Goal: Task Accomplishment & Management: Contribute content

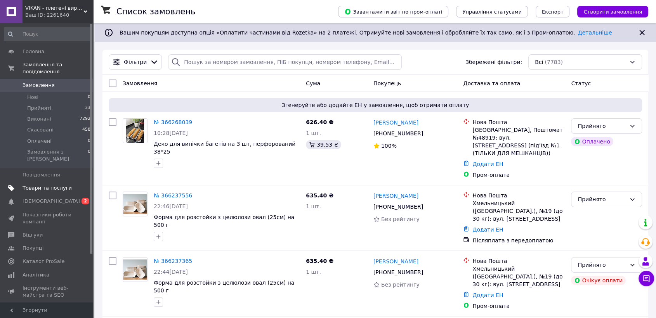
click at [28, 185] on span "Товари та послуги" at bounding box center [46, 188] width 49 height 7
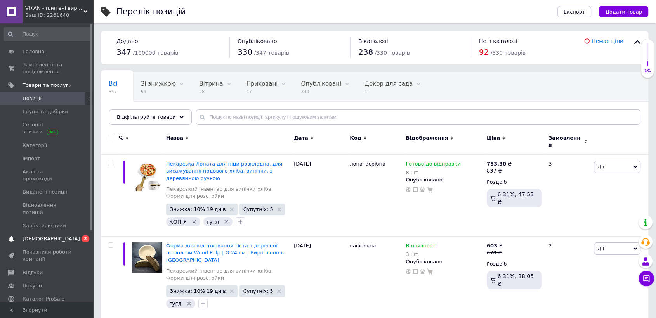
click at [39, 235] on span "[DEMOGRAPHIC_DATA]" at bounding box center [50, 238] width 57 height 7
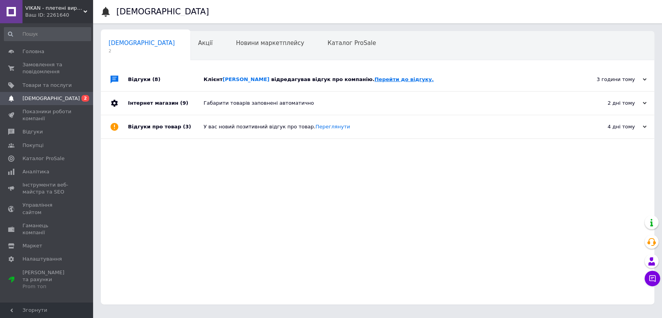
click at [389, 82] on link "Перейти до відгуку." at bounding box center [404, 79] width 59 height 6
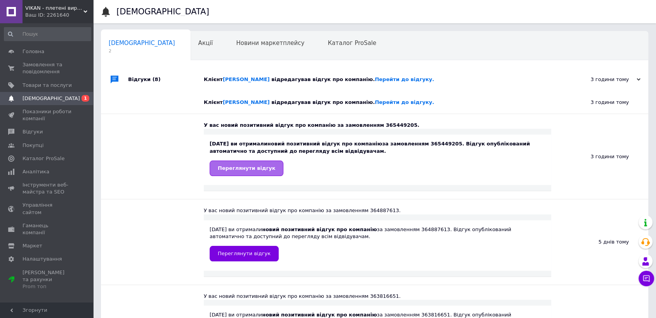
click at [245, 170] on span "Переглянути відгук" at bounding box center [246, 168] width 57 height 6
click at [35, 50] on span "Головна" at bounding box center [33, 51] width 22 height 7
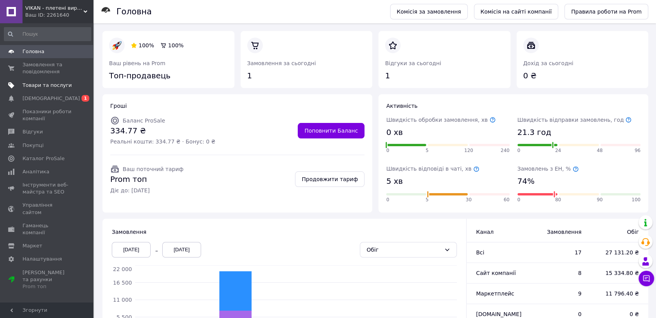
click at [59, 85] on span "Товари та послуги" at bounding box center [46, 85] width 49 height 7
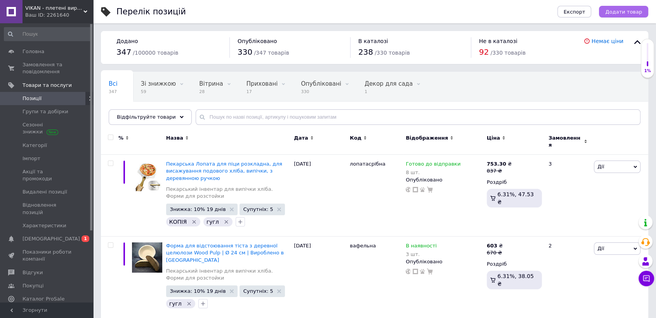
click at [624, 9] on span "Додати товар" at bounding box center [623, 12] width 37 height 6
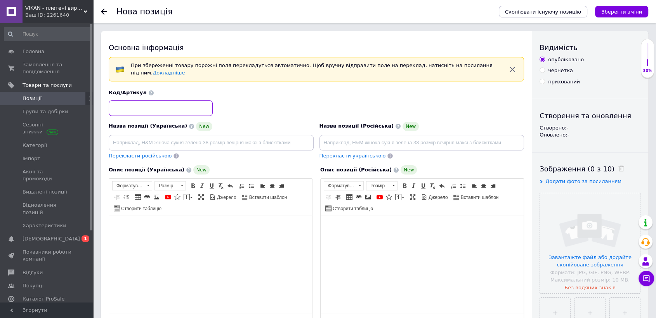
click at [160, 102] on input at bounding box center [161, 108] width 104 height 16
type input "c"
click at [154, 102] on input "сумка для розстоки" at bounding box center [161, 108] width 104 height 16
type input "сумка для розстокйи"
click at [155, 140] on input at bounding box center [211, 143] width 205 height 16
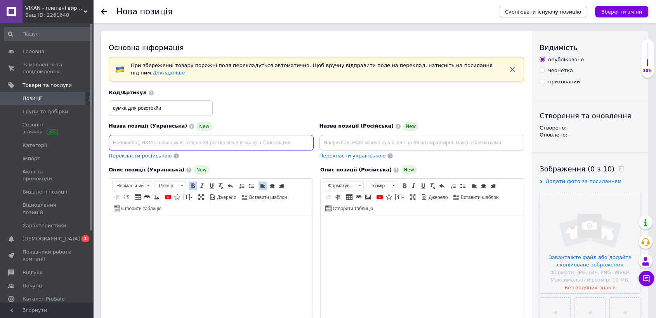
click at [225, 140] on input at bounding box center [211, 143] width 205 height 16
type input "Р"
type input "[PERSON_NAME]"
click at [158, 137] on input "Розстоєчна шафа (контейнер )для розстойки, ферментації тіста" at bounding box center [211, 143] width 205 height 16
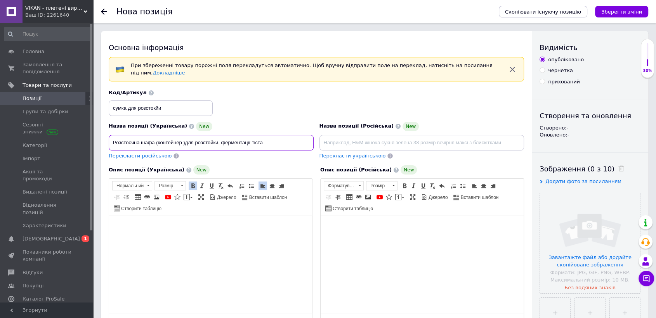
click at [157, 137] on input "Розстоєчна шафа (контейнер )для розстойки, ферментації тіста" at bounding box center [211, 143] width 205 height 16
click at [156, 138] on input "Розстоєчна шафа (контейнер )для розстойки, ферментації тіста" at bounding box center [211, 143] width 205 height 16
click at [271, 119] on div "Назва позиції (Українська) New Розстоєчна шафа складна (контейнер )для розстойк…" at bounding box center [211, 141] width 211 height 44
click at [292, 138] on input "Розстоєчна шафа складна (контейнер )для розстойки, ферментації тіста" at bounding box center [211, 143] width 205 height 16
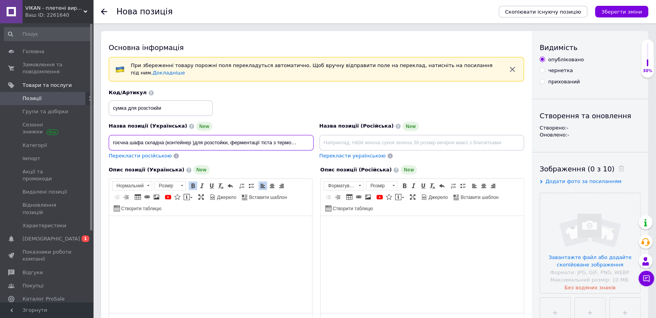
type input "Розстоєчна шафа складна (контейнер )для розстойки, ферментації тіста з термомет…"
click at [363, 91] on div "Код/Артикул сумка для розстокйи" at bounding box center [316, 102] width 421 height 32
click at [440, 183] on span at bounding box center [441, 186] width 6 height 6
click at [363, 140] on input at bounding box center [421, 143] width 205 height 16
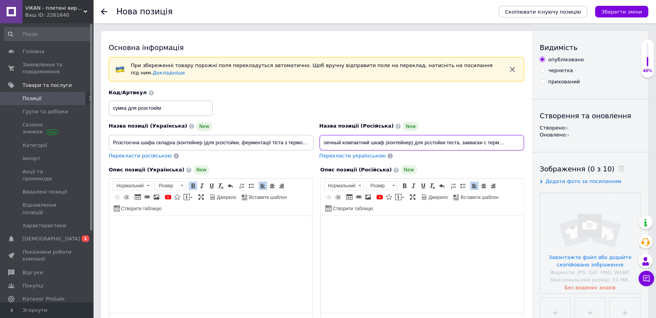
scroll to position [221, 0]
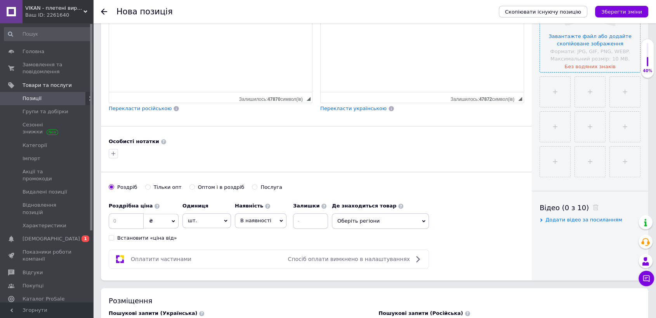
type input "Расстоечный компактний шкаф (контейнер) для рсстойки теста, закваски с термомет…"
click at [586, 64] on input "file" at bounding box center [590, 22] width 100 height 100
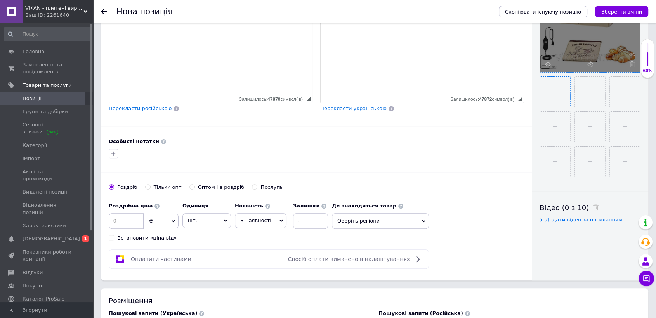
click at [555, 93] on input "file" at bounding box center [555, 92] width 30 height 30
type input "C:\fakepath\proofing box5.jpg"
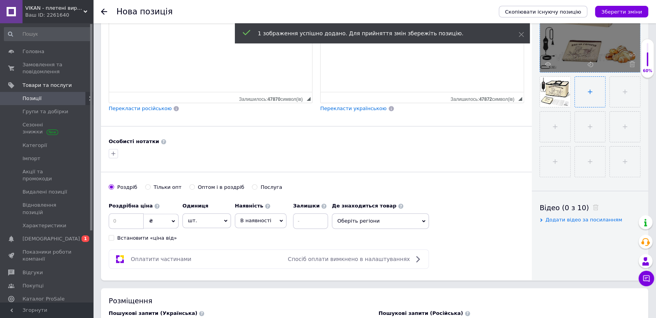
click at [589, 93] on input "file" at bounding box center [589, 92] width 30 height 30
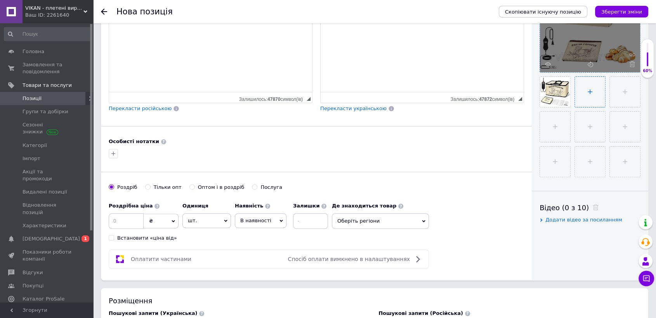
type input "C:\fakepath\proofing box4.jpg"
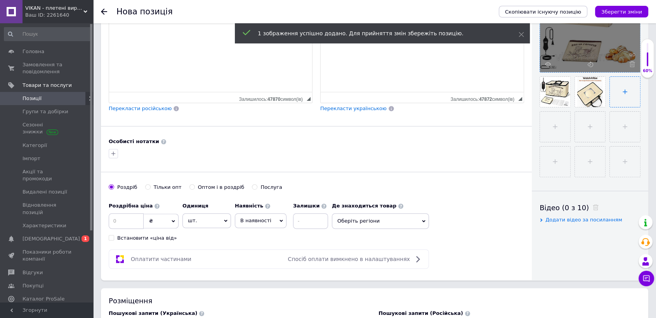
click at [627, 94] on input "file" at bounding box center [624, 92] width 30 height 30
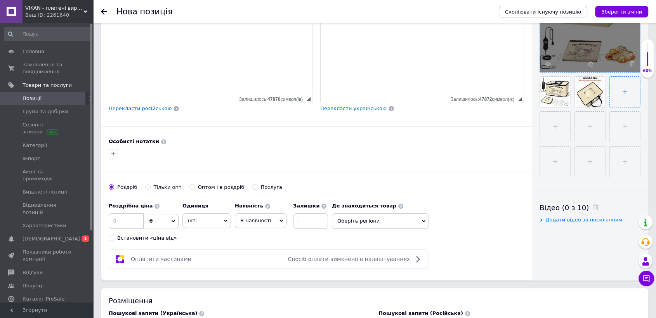
type input "C:\fakepath\proofing box3.jpg"
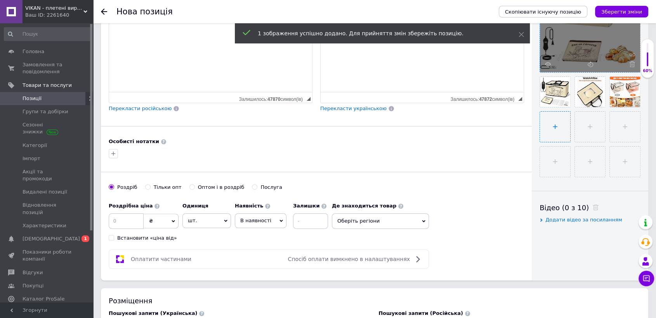
click at [554, 126] on input "file" at bounding box center [555, 127] width 30 height 30
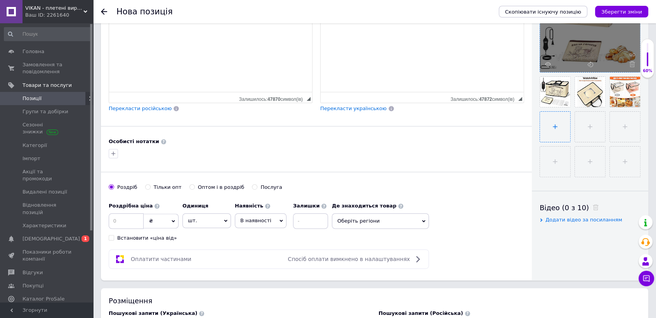
type input "C:\fakepath\proofing box2.jpg"
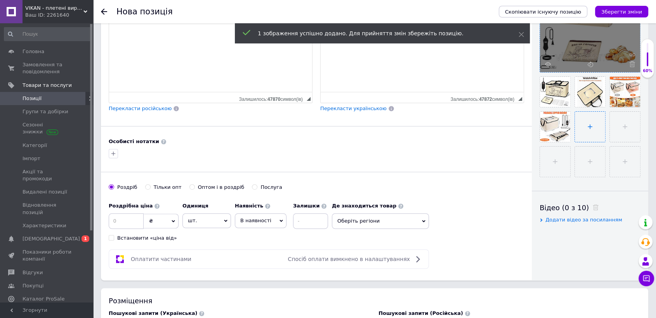
click at [592, 128] on input "file" at bounding box center [589, 127] width 30 height 30
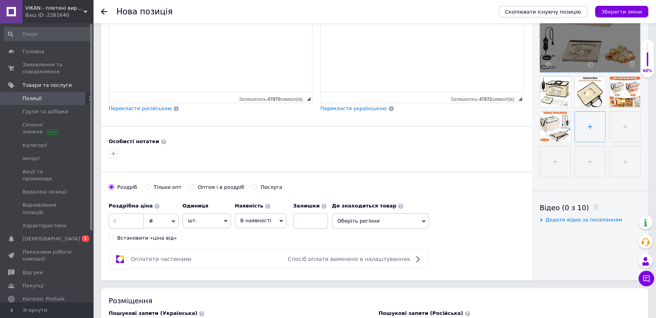
type input "C:\fakepath\proofing box1.jpg"
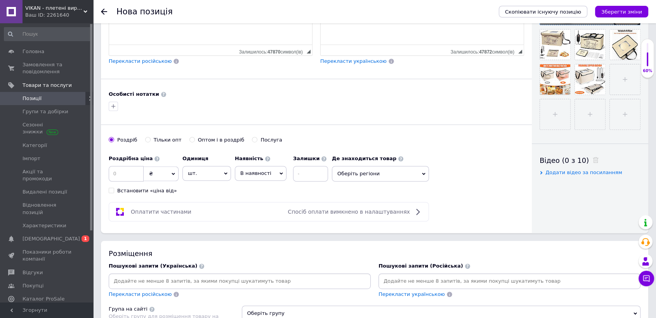
scroll to position [333, 0]
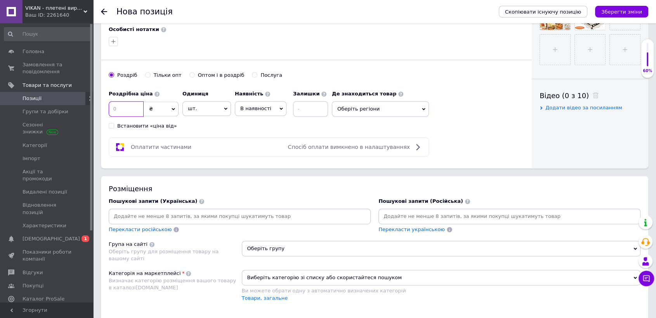
click at [122, 103] on input at bounding box center [126, 109] width 35 height 16
click at [116, 105] on input "1600" at bounding box center [126, 109] width 35 height 16
type input "2600"
click at [242, 148] on div "Оплатити частинами Спосіб оплати вимкнено в налаштуваннях" at bounding box center [269, 146] width 320 height 19
click at [309, 104] on input at bounding box center [310, 109] width 35 height 16
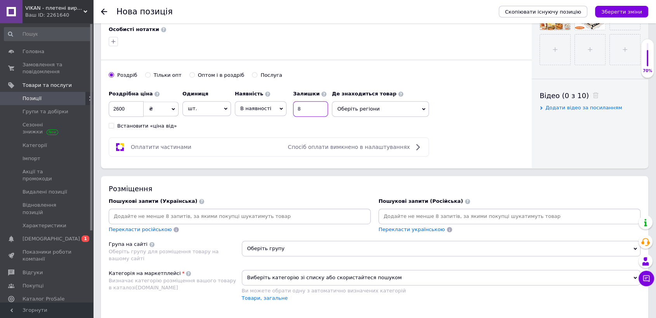
type input "8"
click at [298, 198] on div "Пошукові запити (Українська)" at bounding box center [240, 201] width 262 height 7
click at [204, 211] on input at bounding box center [239, 217] width 259 height 12
type input "расстто"
click at [424, 212] on input at bounding box center [509, 217] width 259 height 12
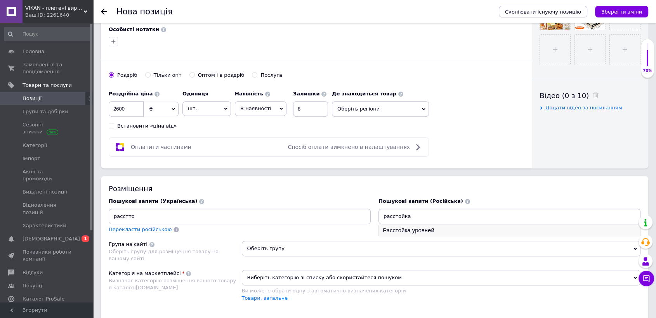
type input "расстойка"
click at [422, 226] on li "Расстойка уровней" at bounding box center [509, 230] width 261 height 11
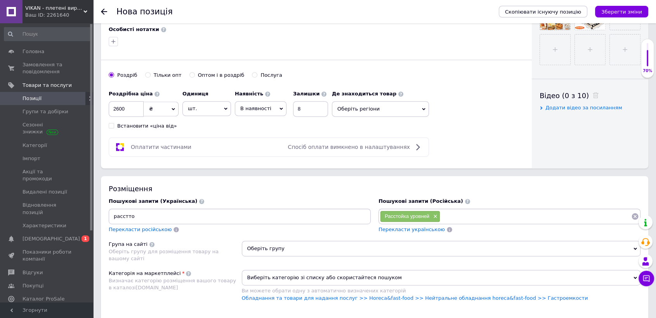
click at [242, 213] on input "расстто" at bounding box center [239, 217] width 259 height 12
type input "р"
type input "розстойка тіста"
type input "к"
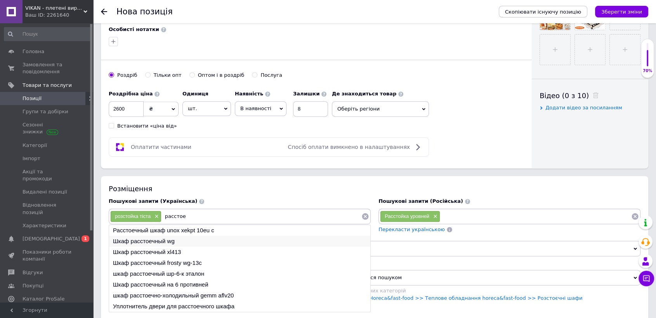
type input "расстое"
click at [154, 236] on li "Шкаф расстоечный wg" at bounding box center [239, 241] width 261 height 11
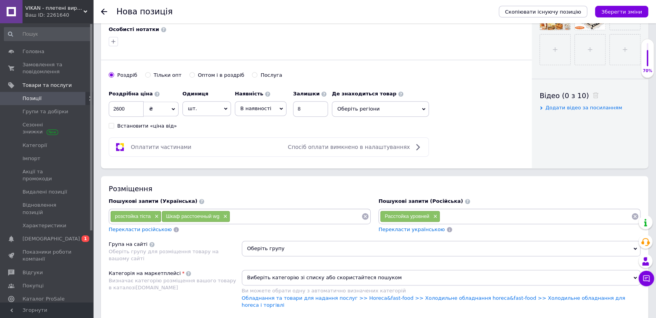
click at [476, 211] on input at bounding box center [535, 217] width 191 height 12
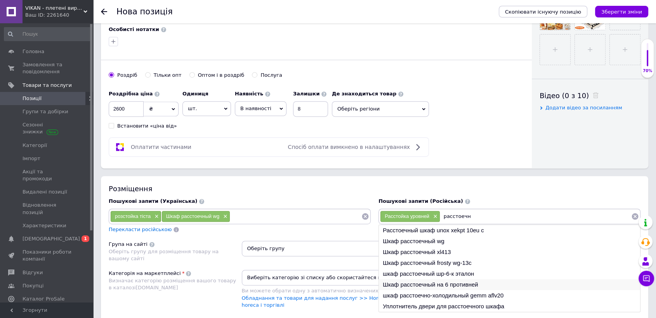
type input "расстоечн"
click at [468, 279] on li "Шкаф расстоечный на 6 противней" at bounding box center [509, 284] width 261 height 11
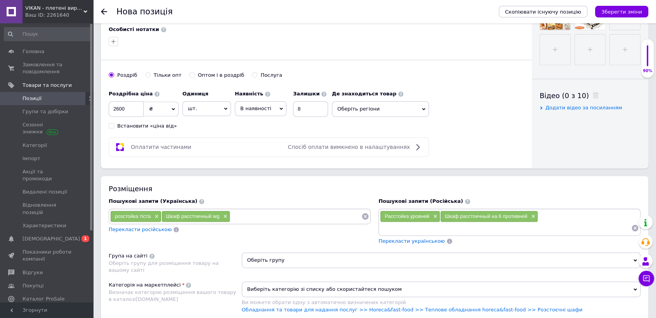
click at [549, 214] on div "Расстойка уровней × Шкаф расстоечный на 6 противней ×" at bounding box center [509, 222] width 259 height 23
click at [480, 223] on input at bounding box center [505, 228] width 251 height 12
click at [320, 211] on input at bounding box center [295, 217] width 131 height 12
type input "бокс для ферментації тіста"
type input "контейнер для закваски"
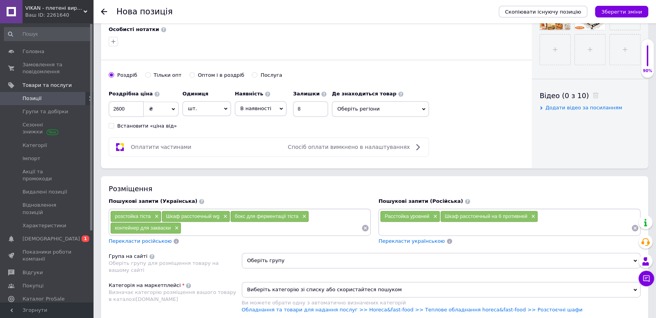
click at [432, 225] on input at bounding box center [505, 228] width 251 height 12
type input "закваска"
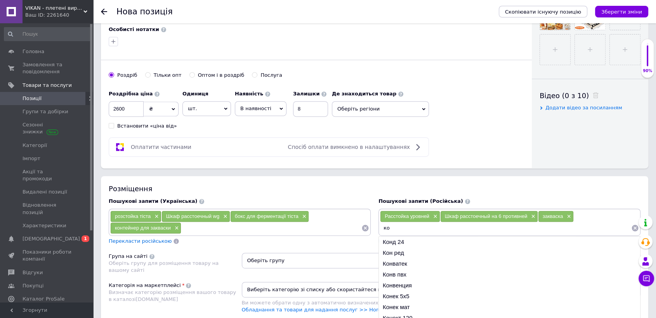
type input "к"
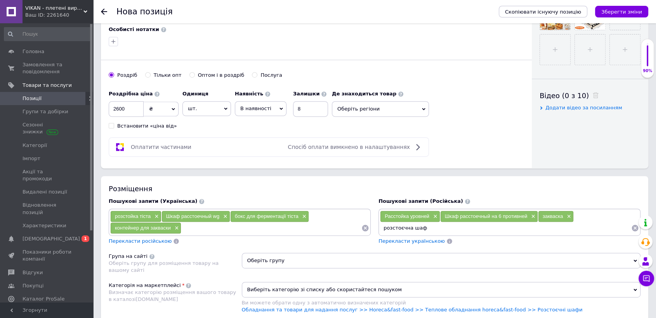
type input "розстоєчна шафа"
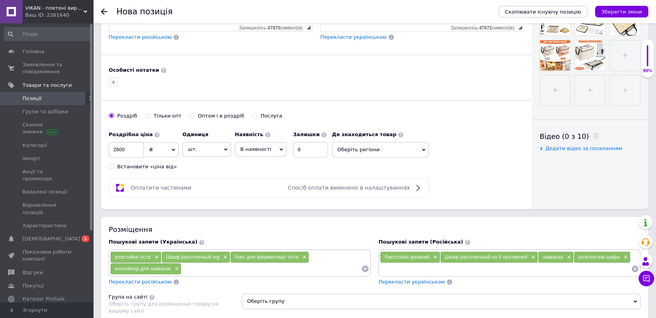
scroll to position [289, 0]
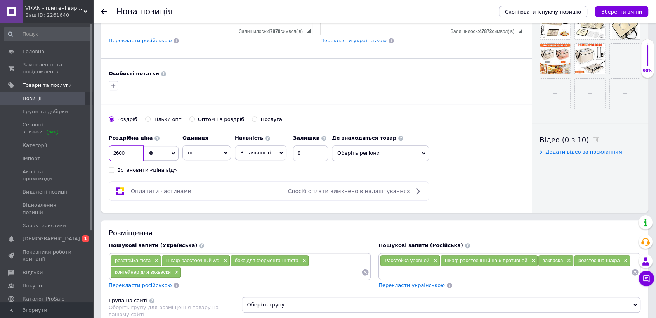
click at [119, 145] on input "2600" at bounding box center [126, 153] width 35 height 16
type input "2800"
click at [235, 182] on div "Оплатити частинами Спосіб оплати вимкнено в налаштуваннях" at bounding box center [269, 191] width 320 height 19
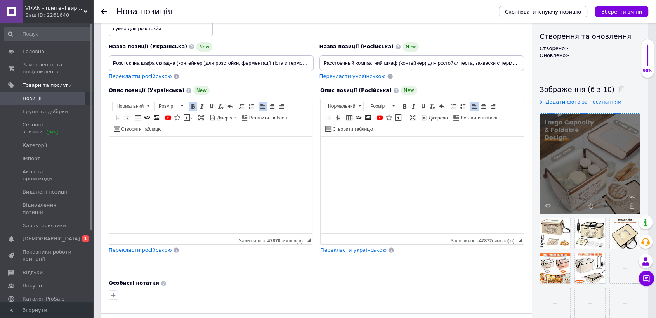
scroll to position [68, 0]
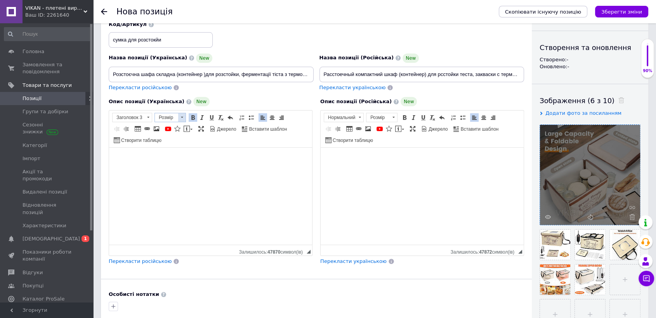
click at [182, 117] on span at bounding box center [182, 117] width 2 height 1
click at [181, 180] on link "16" at bounding box center [178, 180] width 46 height 10
click at [393, 114] on span at bounding box center [392, 117] width 7 height 9
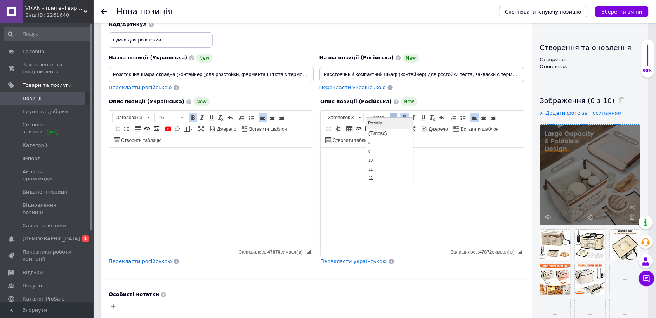
scroll to position [17, 0]
click at [383, 180] on link "16" at bounding box center [389, 180] width 46 height 10
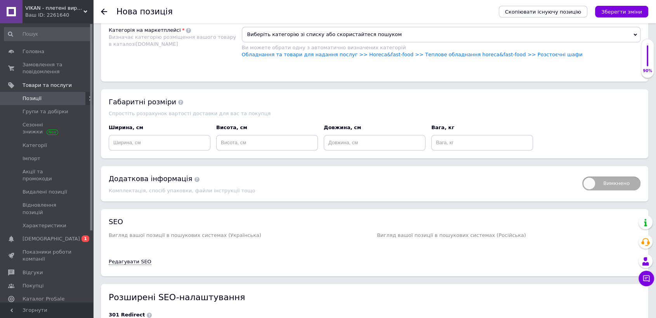
scroll to position [601, 0]
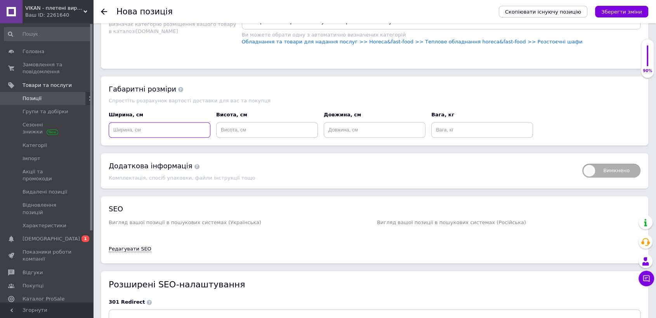
click at [169, 126] on input at bounding box center [160, 130] width 102 height 16
click at [624, 14] on icon "Зберегти зміни" at bounding box center [621, 12] width 41 height 6
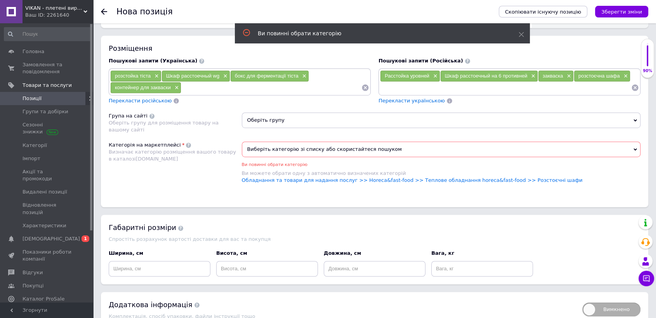
scroll to position [473, 0]
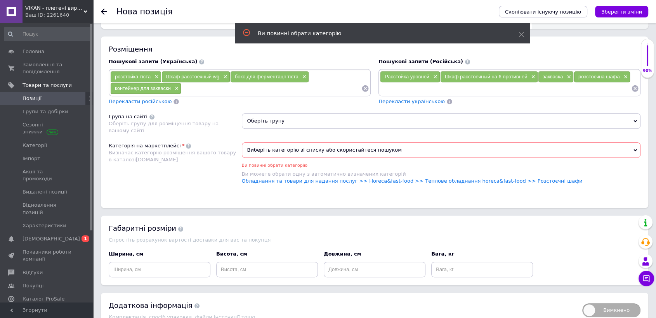
click at [293, 116] on span "Оберіть групу" at bounding box center [441, 121] width 399 height 16
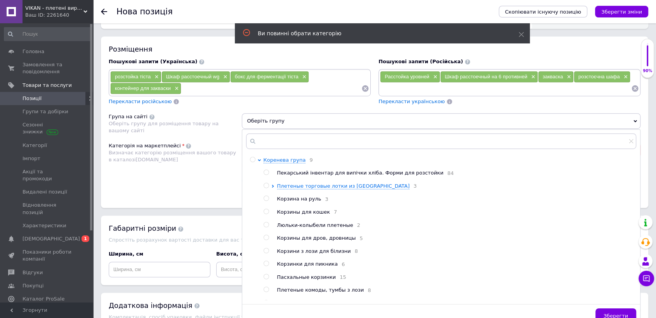
click at [264, 170] on input "radio" at bounding box center [265, 172] width 5 height 5
radio input "true"
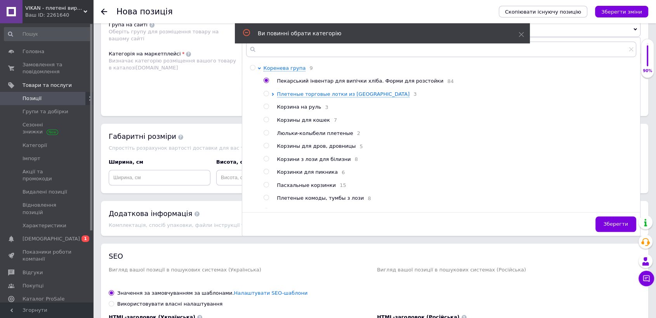
scroll to position [569, 0]
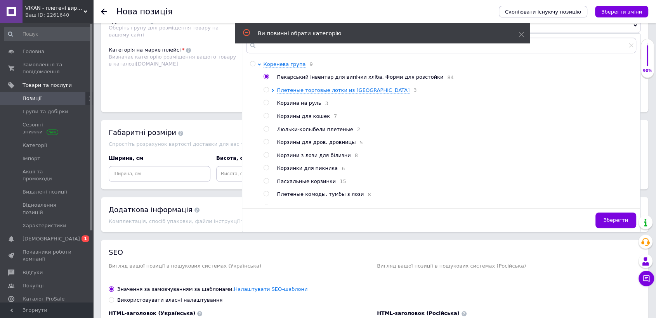
drag, startPoint x: 621, startPoint y: 212, endPoint x: 569, endPoint y: 214, distance: 52.4
click at [621, 217] on span "Зберегти" at bounding box center [615, 220] width 24 height 6
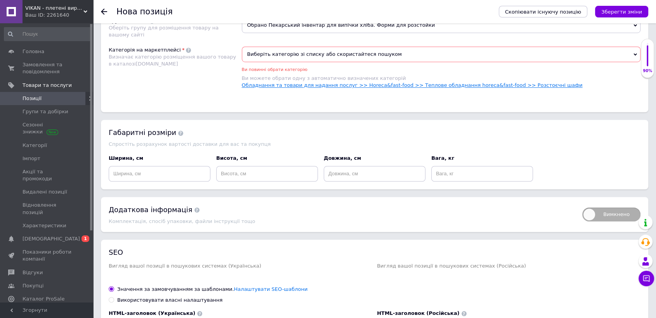
click at [518, 82] on link "Обладнання та товари для надання послуг >> Horeca&fast-food >> Теплове обладнан…" at bounding box center [412, 85] width 341 height 6
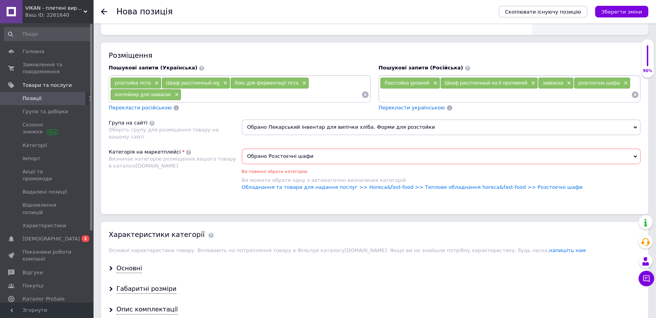
scroll to position [484, 0]
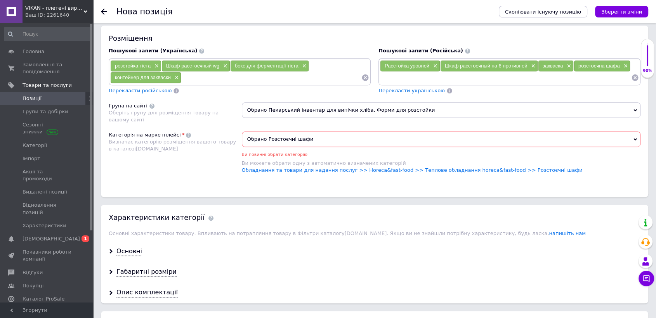
drag, startPoint x: 622, startPoint y: 13, endPoint x: 661, endPoint y: 106, distance: 101.0
click at [656, 73] on html "VIKAN - плетені вироби, форми для розстойки, пекарський інвентар Ваш ID: 226164…" at bounding box center [328, 196] width 656 height 1360
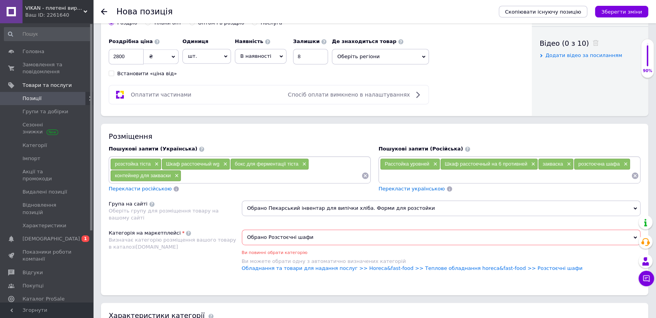
scroll to position [384, 0]
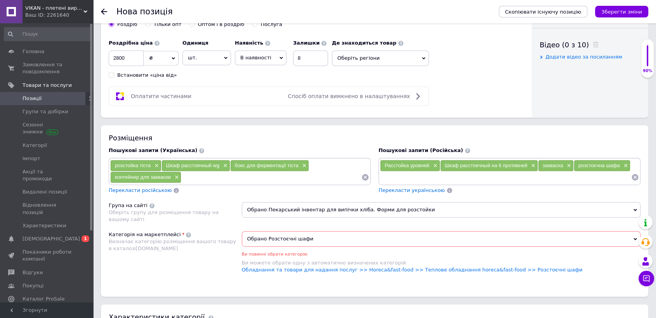
click at [279, 56] on icon at bounding box center [280, 57] width 3 height 3
click at [251, 74] on li "Немає в наявності" at bounding box center [260, 77] width 51 height 18
click at [248, 92] on div "Оплатити частинами Спосіб оплати вимкнено в налаштуваннях" at bounding box center [268, 96] width 313 height 9
click at [315, 54] on input "8" at bounding box center [325, 58] width 35 height 16
click at [495, 91] on div "Оплатити частинами Спосіб оплати вимкнено в налаштуваннях" at bounding box center [316, 95] width 415 height 19
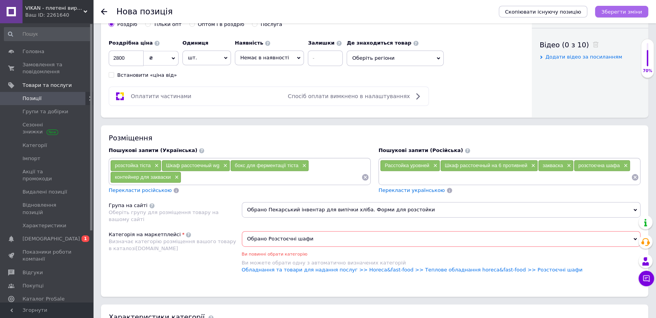
click at [631, 10] on icon "Зберегти зміни" at bounding box center [621, 12] width 41 height 6
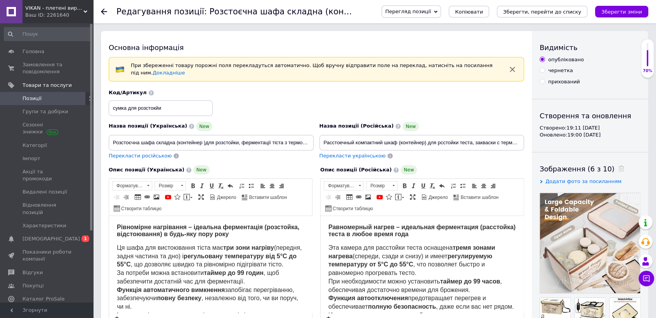
scroll to position [185, 0]
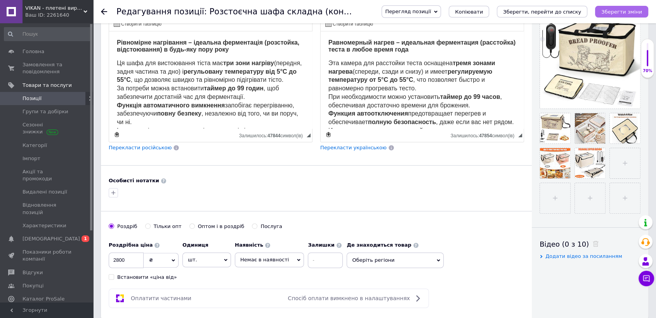
click at [628, 16] on button "Зберегти зміни" at bounding box center [621, 12] width 53 height 12
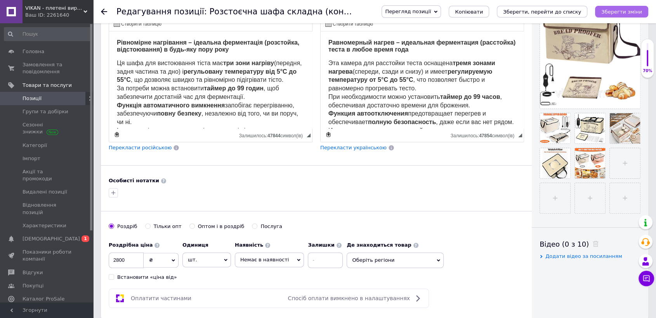
click at [630, 13] on icon "Зберегти зміни" at bounding box center [621, 12] width 41 height 6
click at [627, 164] on input "file" at bounding box center [624, 163] width 30 height 30
type input "C:\fakepath\proofing box7.jpg"
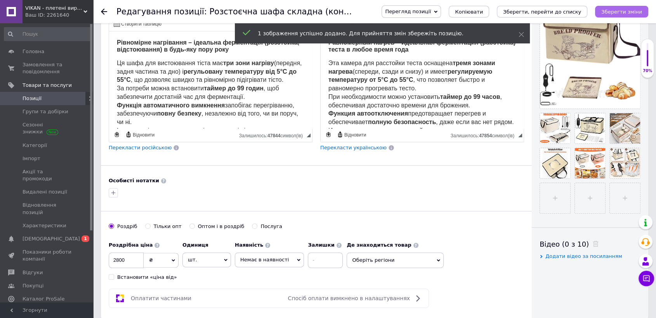
click at [629, 10] on icon "Зберегти зміни" at bounding box center [621, 12] width 41 height 6
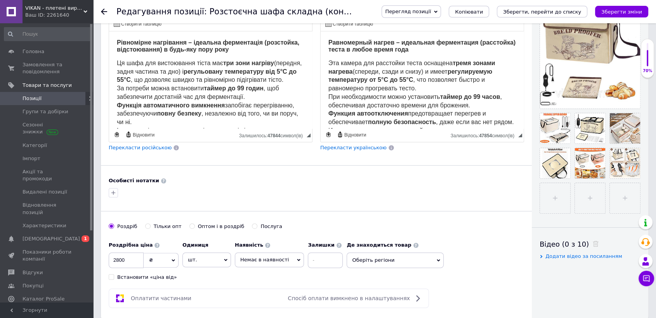
click at [431, 13] on span "Перегляд позиції" at bounding box center [408, 12] width 46 height 6
click at [484, 24] on li "Зберегти та переглянути на сайті" at bounding box center [442, 26] width 121 height 11
